Goal: Information Seeking & Learning: Learn about a topic

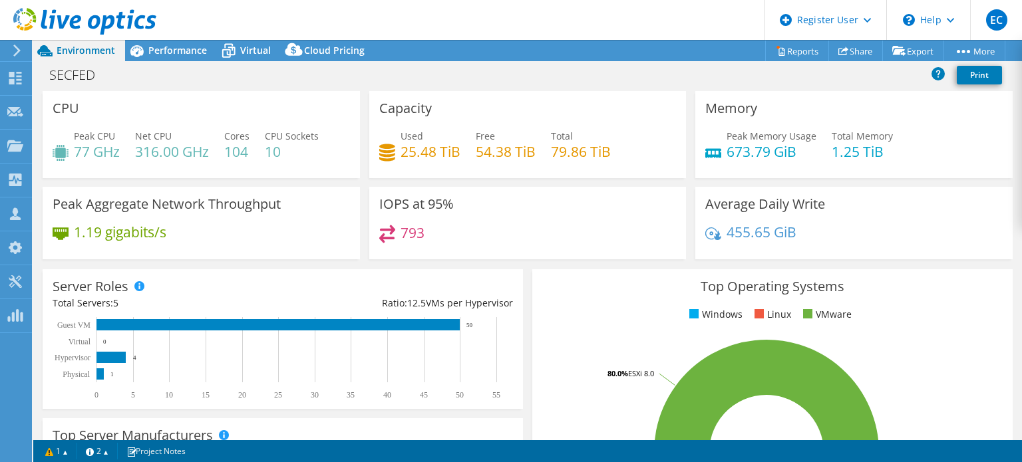
select select "USD"
click at [189, 58] on div "Performance" at bounding box center [171, 50] width 92 height 21
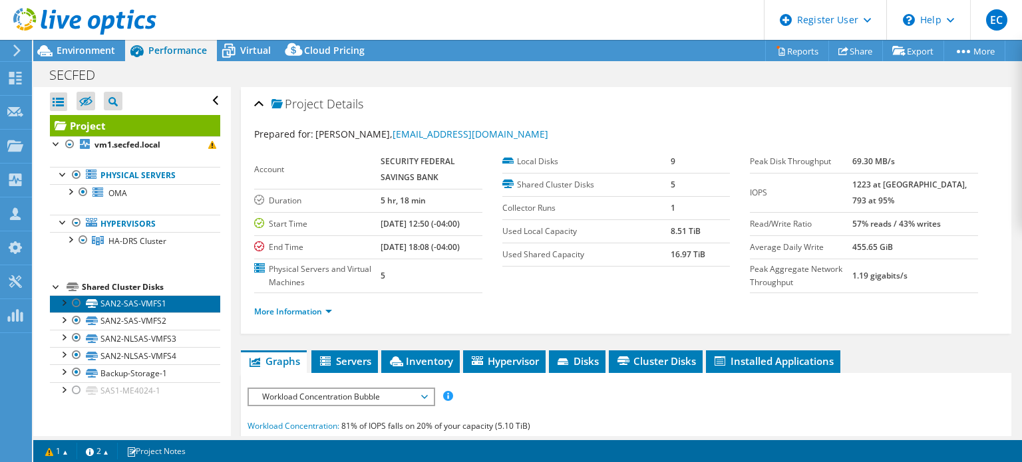
click at [128, 299] on link "SAN2-SAS-VMFS1" at bounding box center [135, 303] width 170 height 17
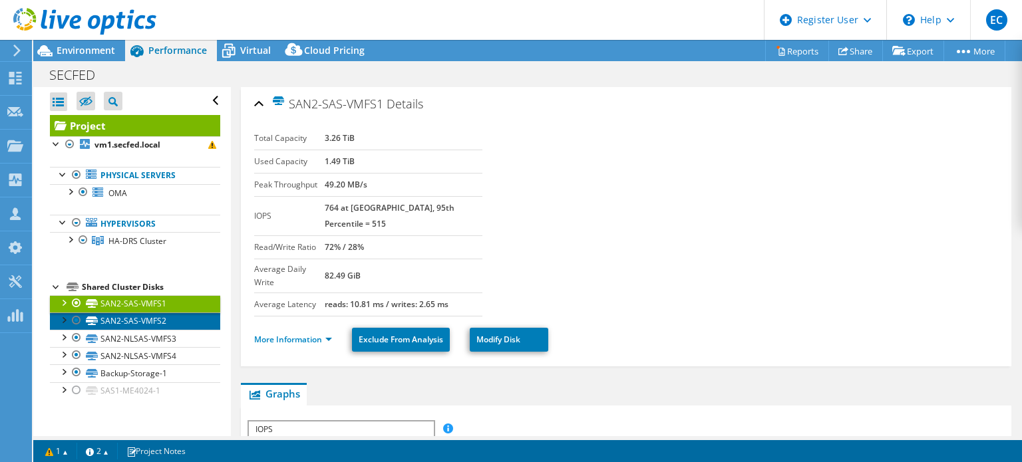
click at [156, 321] on link "SAN2-SAS-VMFS2" at bounding box center [135, 321] width 170 height 17
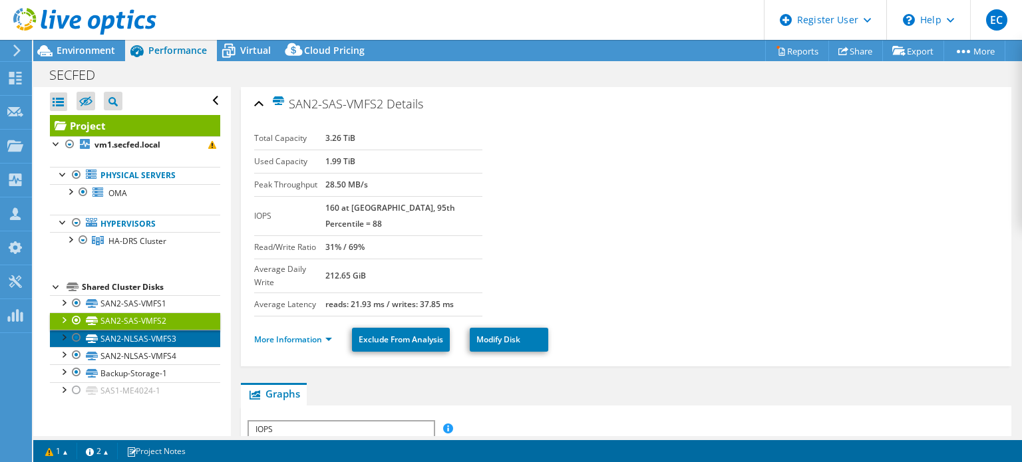
click at [180, 337] on link "SAN2-NLSAS-VMFS3" at bounding box center [135, 338] width 170 height 17
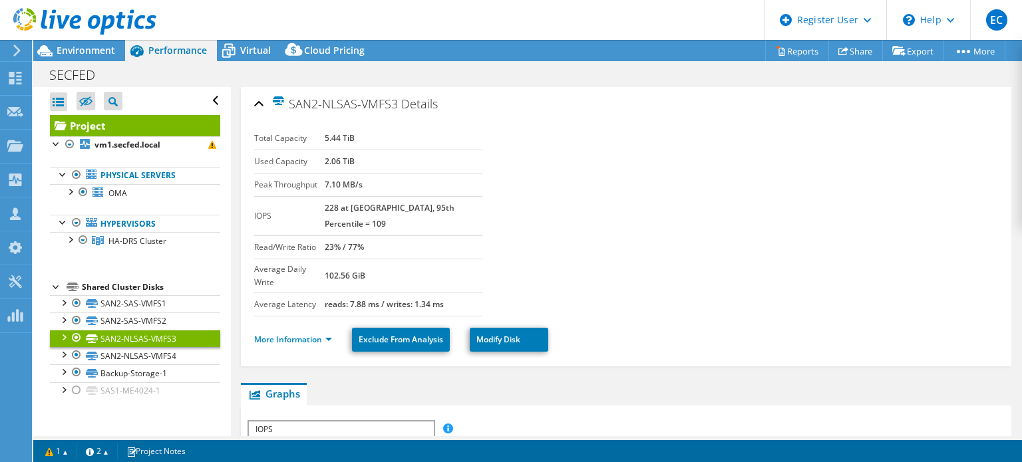
click at [182, 345] on link "SAN2-NLSAS-VMFS3" at bounding box center [135, 338] width 170 height 17
click at [174, 351] on link "SAN2-NLSAS-VMFS4" at bounding box center [135, 355] width 170 height 17
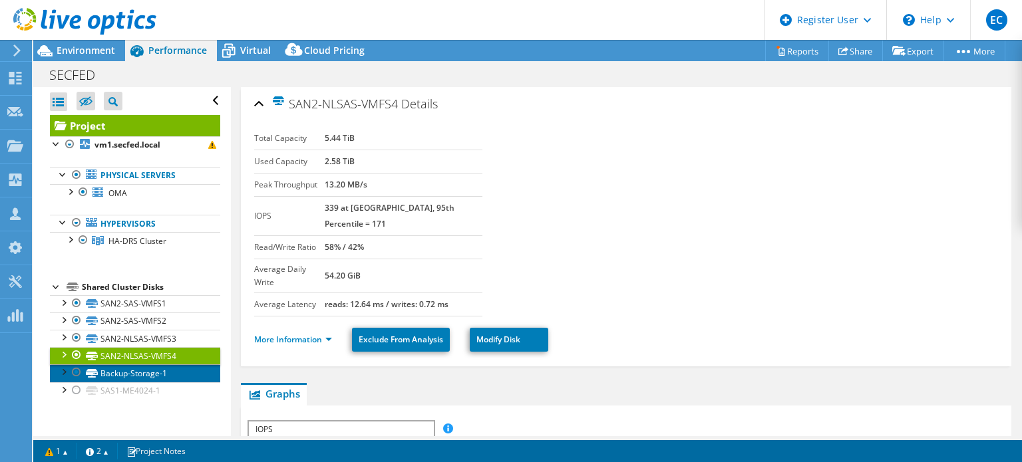
click at [208, 380] on link "Backup-Storage-1" at bounding box center [135, 373] width 170 height 17
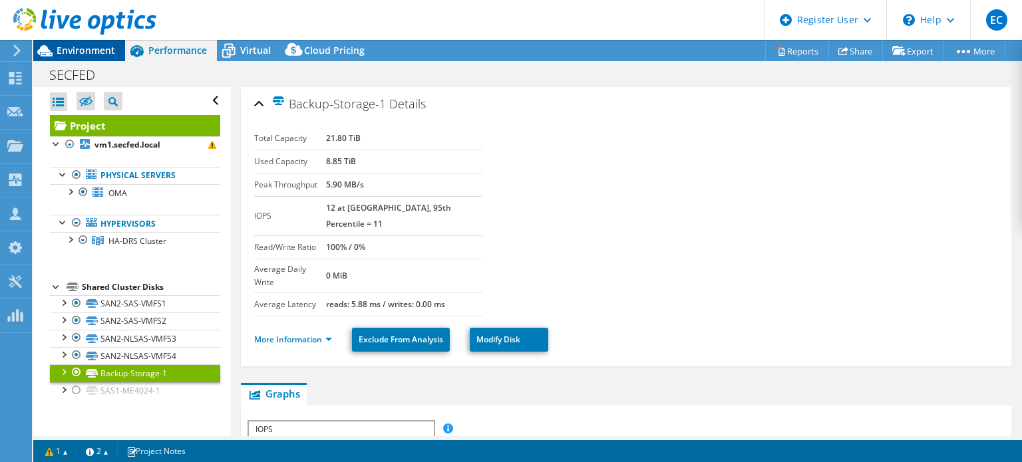
click at [67, 55] on span "Environment" at bounding box center [86, 50] width 59 height 13
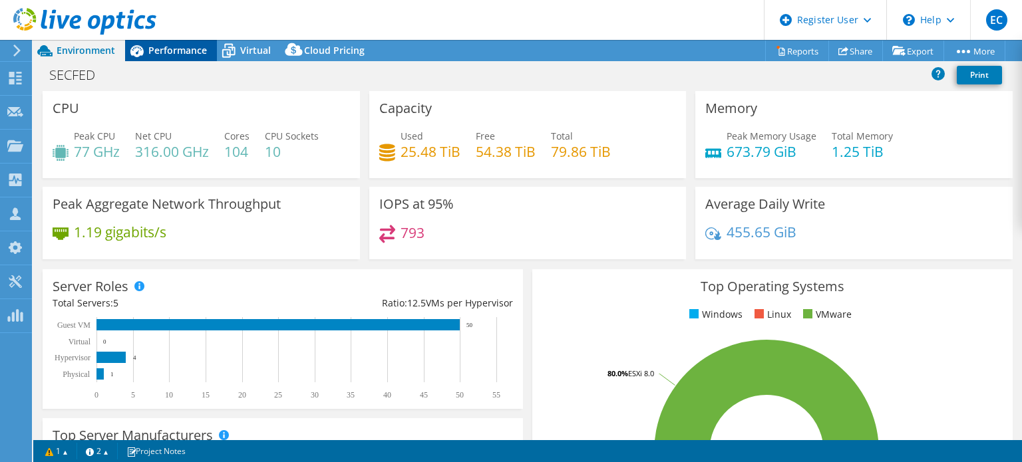
click at [165, 57] on div "Performance" at bounding box center [171, 50] width 92 height 21
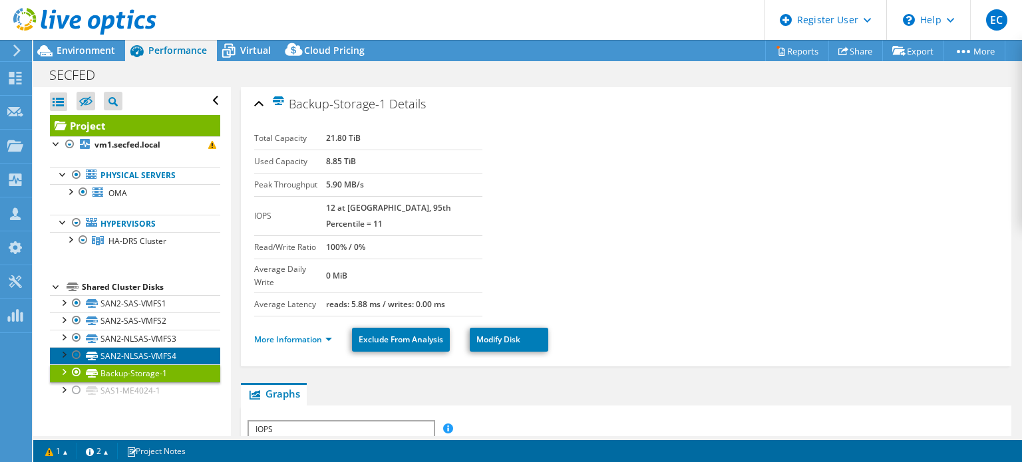
click at [178, 347] on link "SAN2-NLSAS-VMFS4" at bounding box center [135, 355] width 170 height 17
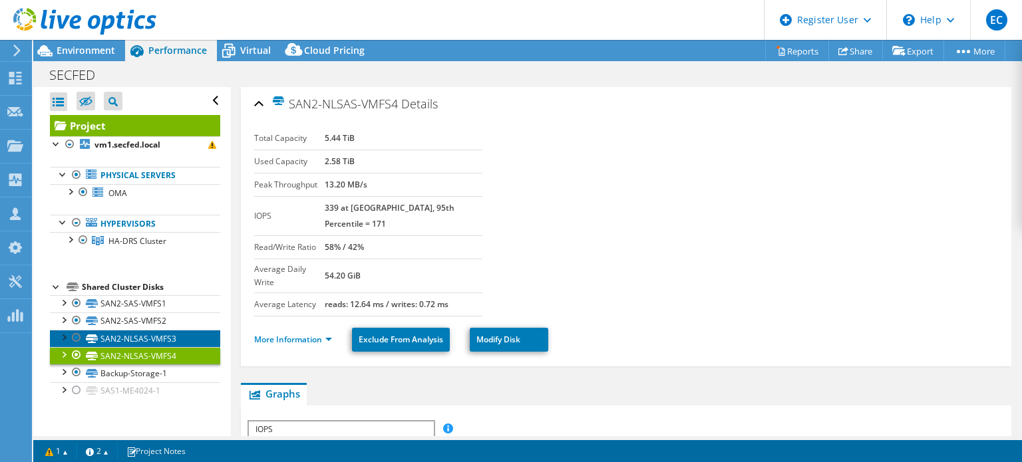
click at [174, 340] on link "SAN2-NLSAS-VMFS3" at bounding box center [135, 338] width 170 height 17
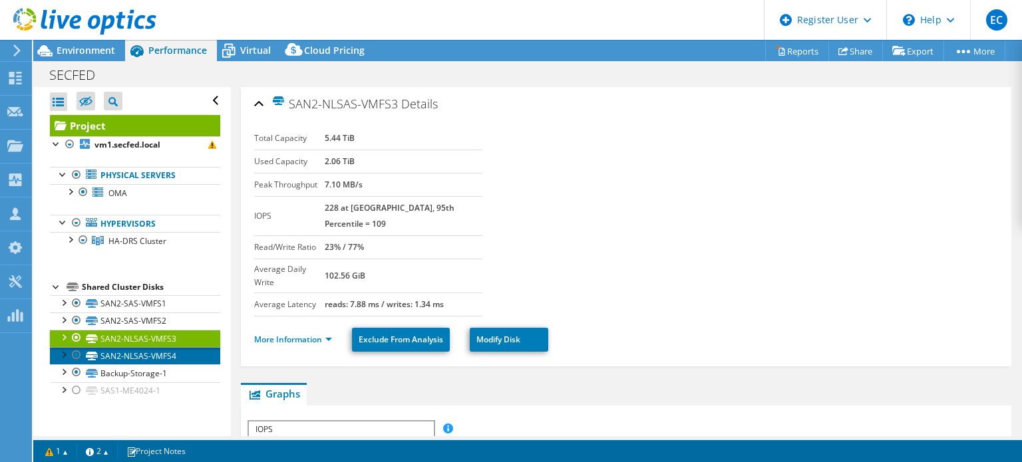
click at [173, 353] on link "SAN2-NLSAS-VMFS4" at bounding box center [135, 355] width 170 height 17
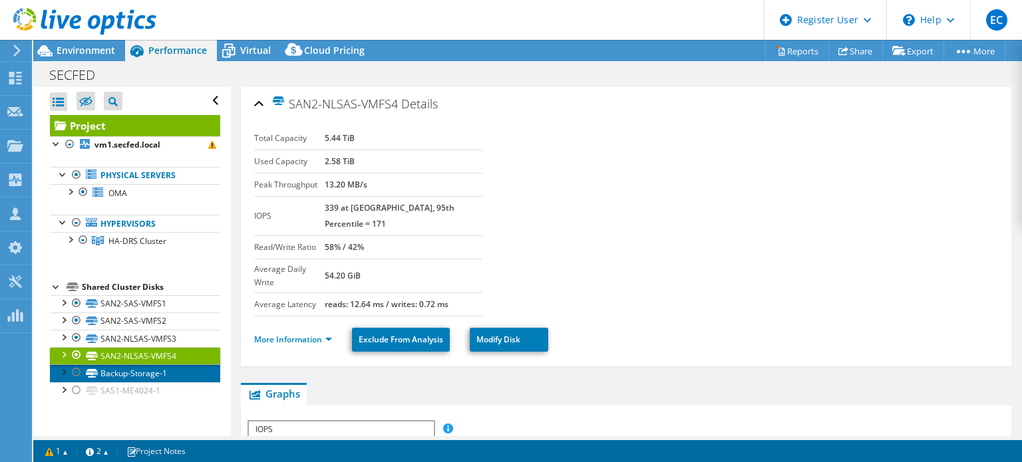
click at [172, 369] on link "Backup-Storage-1" at bounding box center [135, 373] width 170 height 17
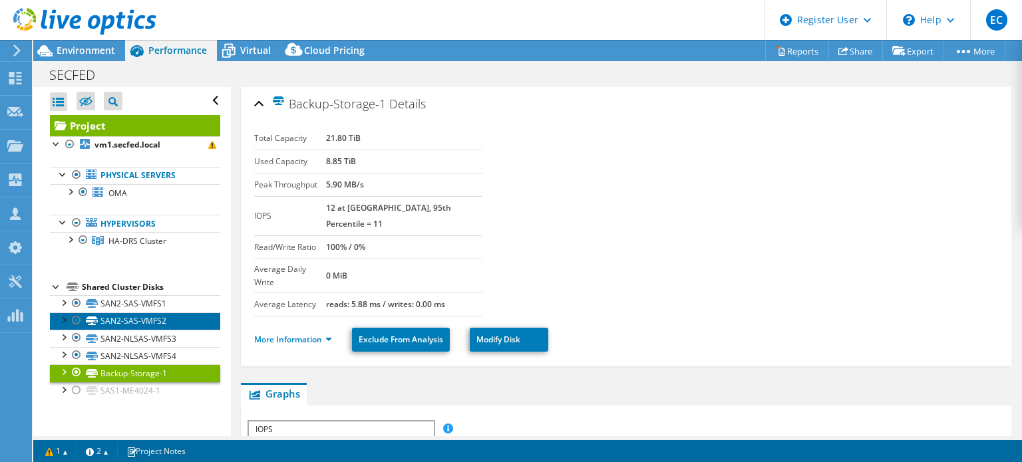
click at [158, 314] on link "SAN2-SAS-VMFS2" at bounding box center [135, 321] width 170 height 17
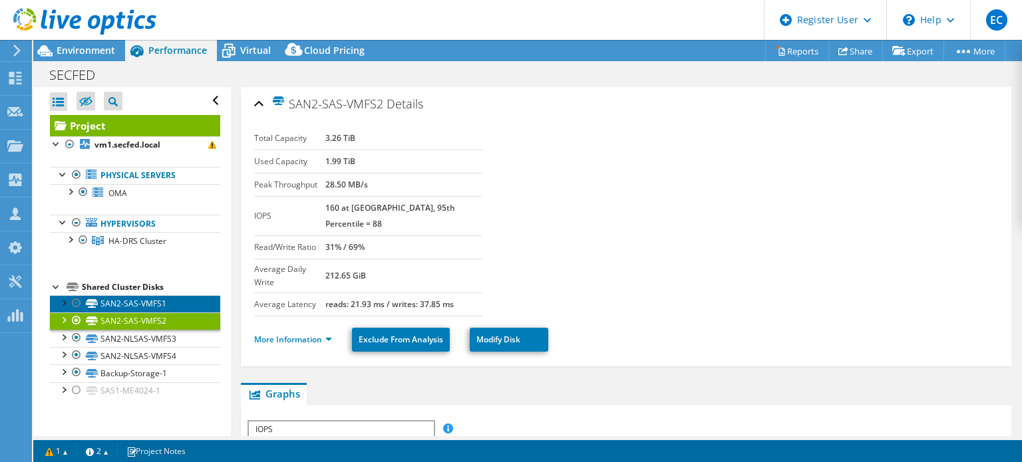
click at [188, 300] on link "SAN2-SAS-VMFS1" at bounding box center [135, 303] width 170 height 17
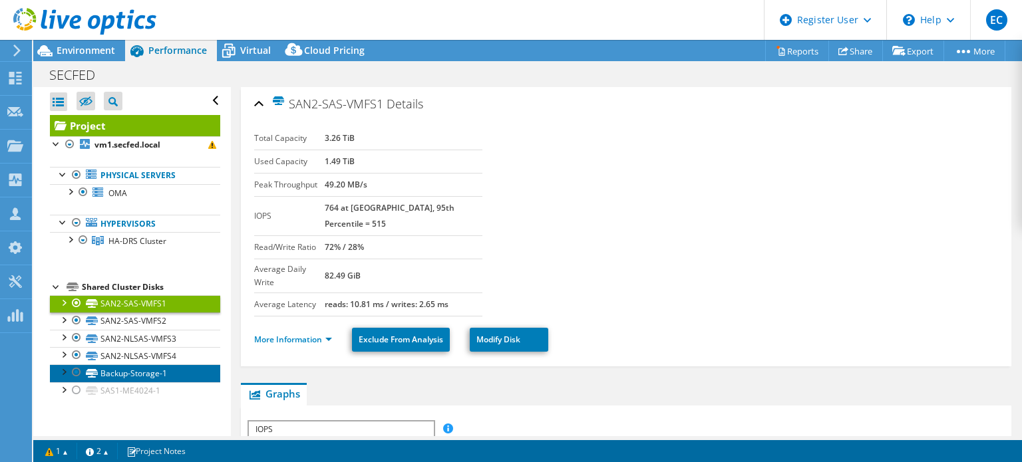
click at [136, 375] on link "Backup-Storage-1" at bounding box center [135, 373] width 170 height 17
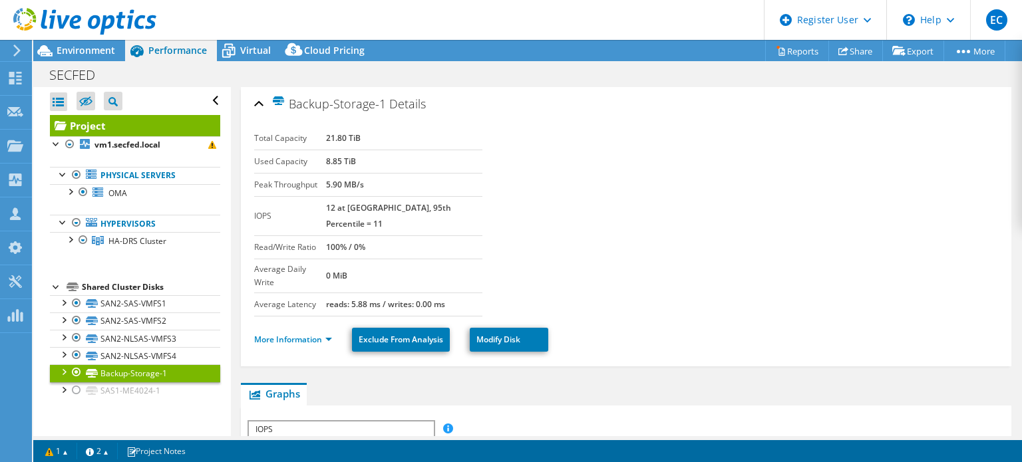
click at [299, 325] on ul "More Information Exclude From Analysis Modify Disk" at bounding box center [626, 338] width 744 height 27
click at [300, 325] on ul "More Information Exclude From Analysis Modify Disk" at bounding box center [626, 338] width 744 height 27
click at [322, 334] on link "More Information" at bounding box center [293, 339] width 78 height 11
